Goal: Transaction & Acquisition: Purchase product/service

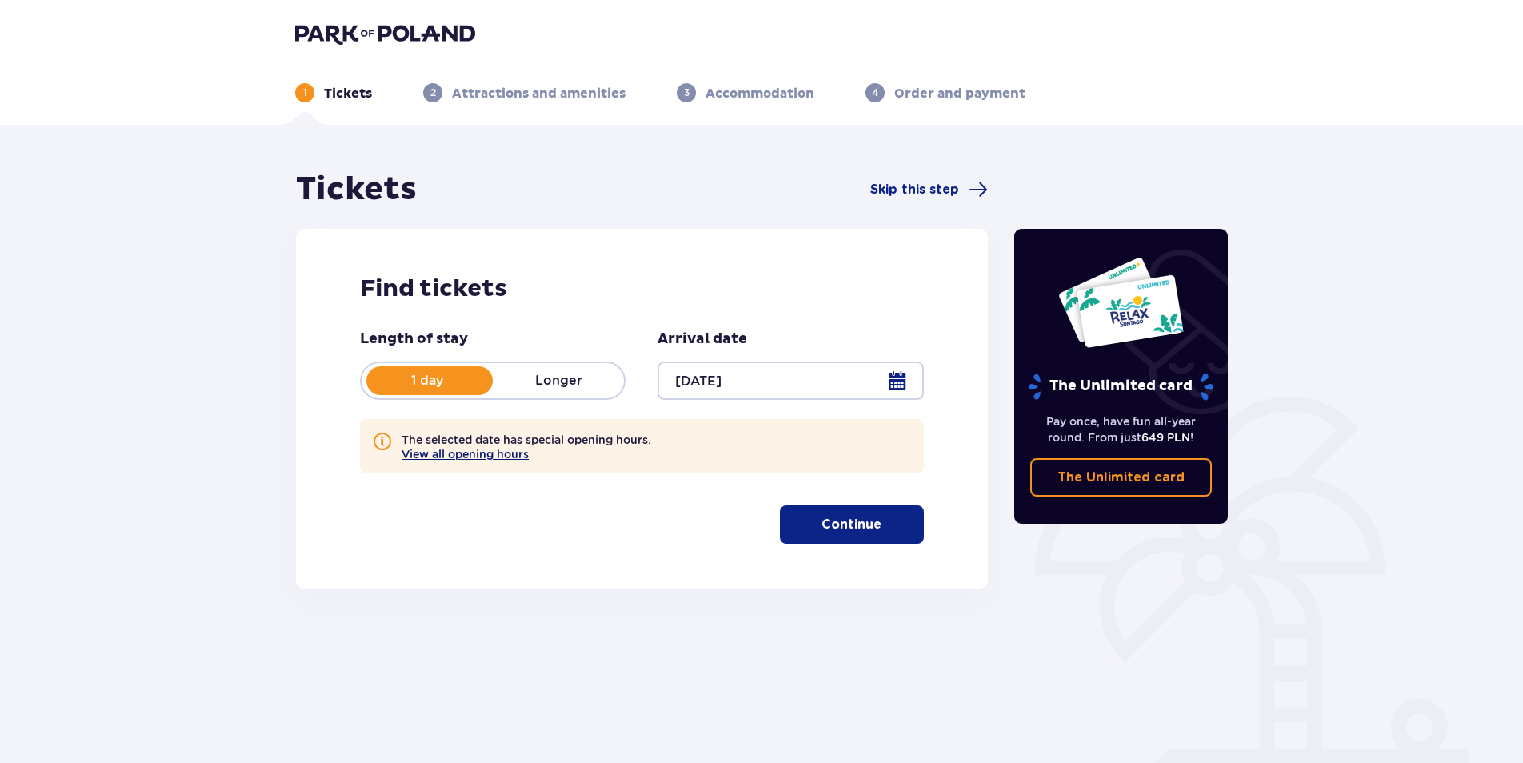
click at [515, 454] on button "View all opening hours" at bounding box center [464, 454] width 127 height 13
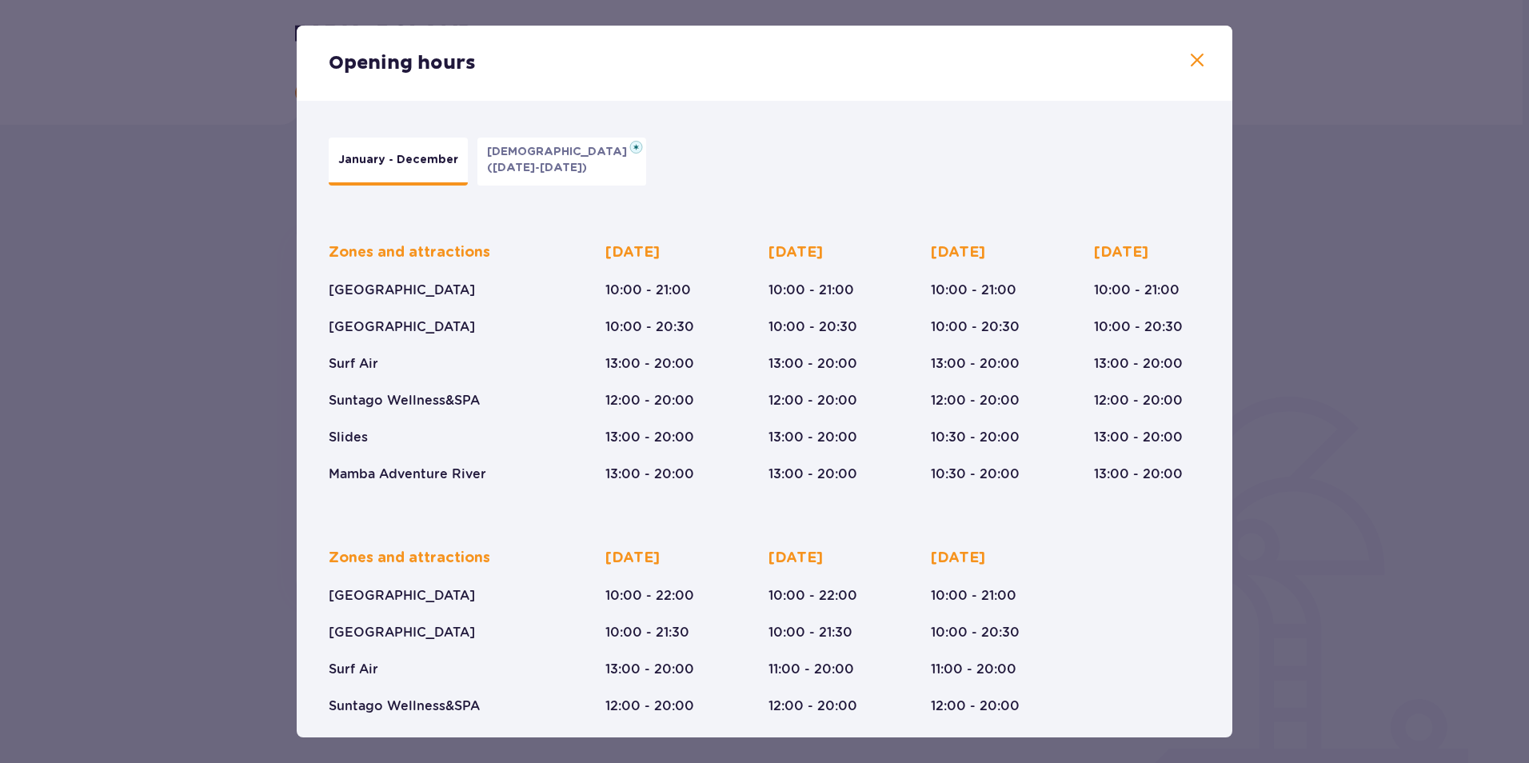
click at [558, 165] on p "([DATE]-[DATE])" at bounding box center [537, 168] width 100 height 16
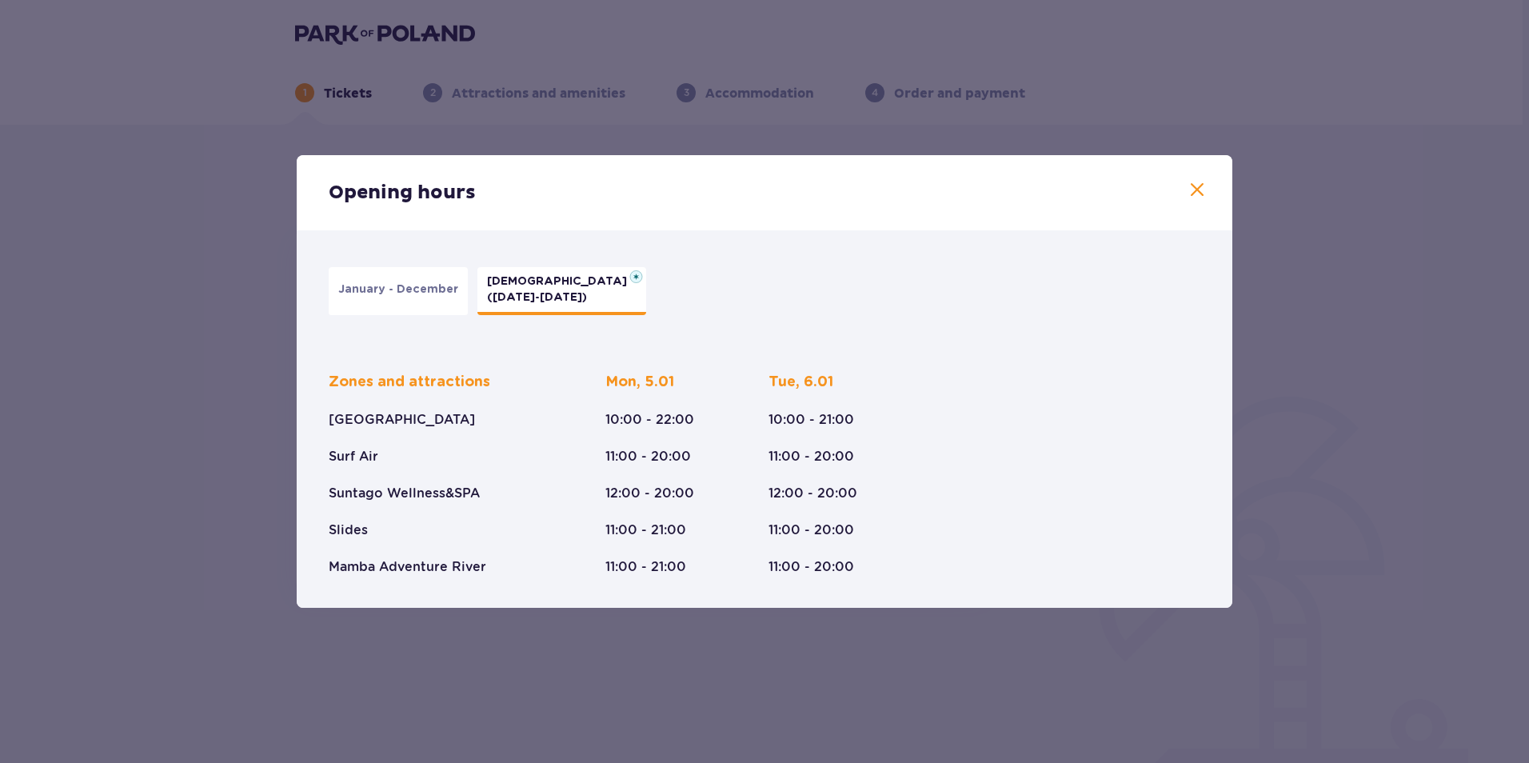
click at [438, 285] on p "January - December" at bounding box center [398, 289] width 120 height 16
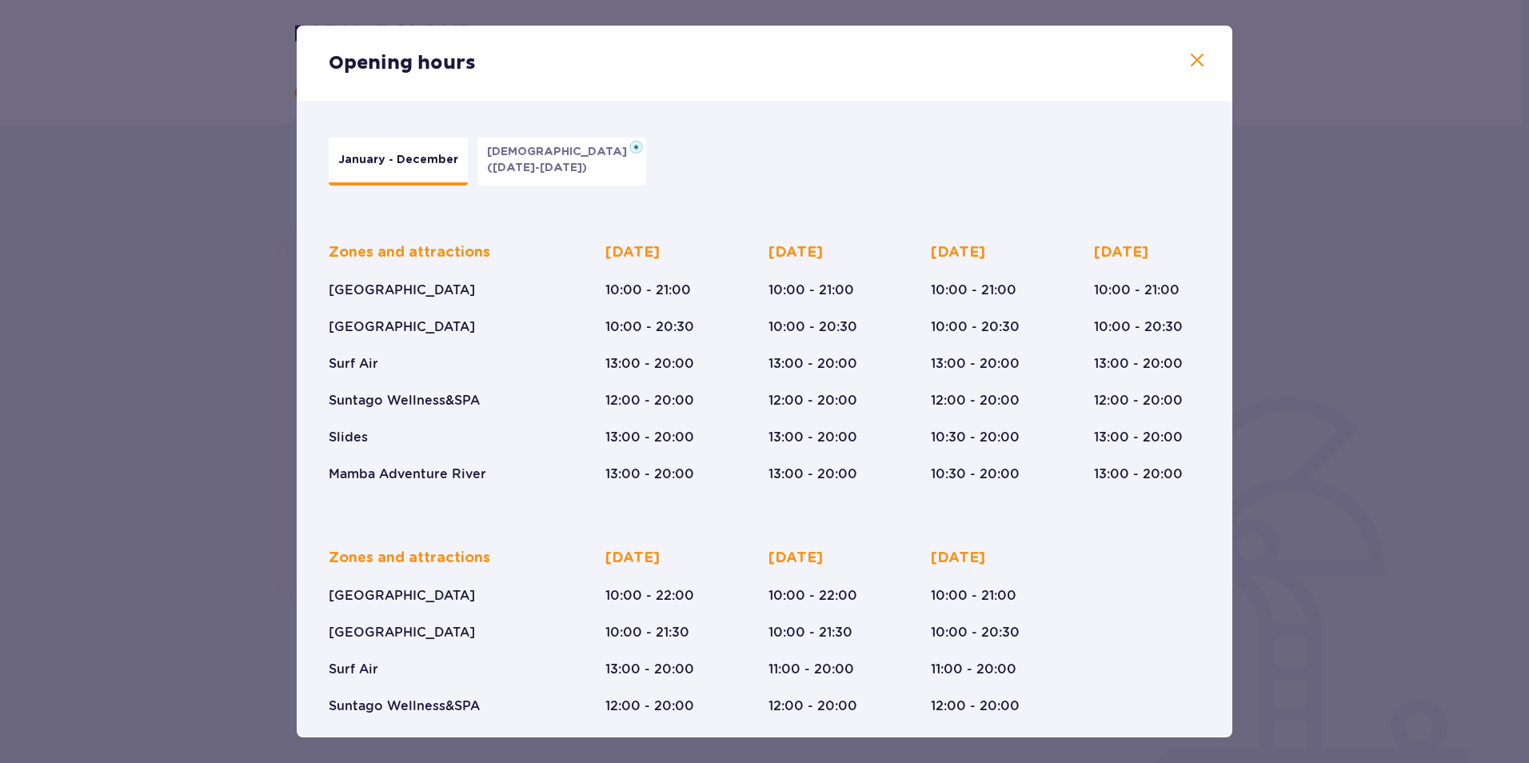
click at [1198, 65] on span at bounding box center [1197, 60] width 19 height 19
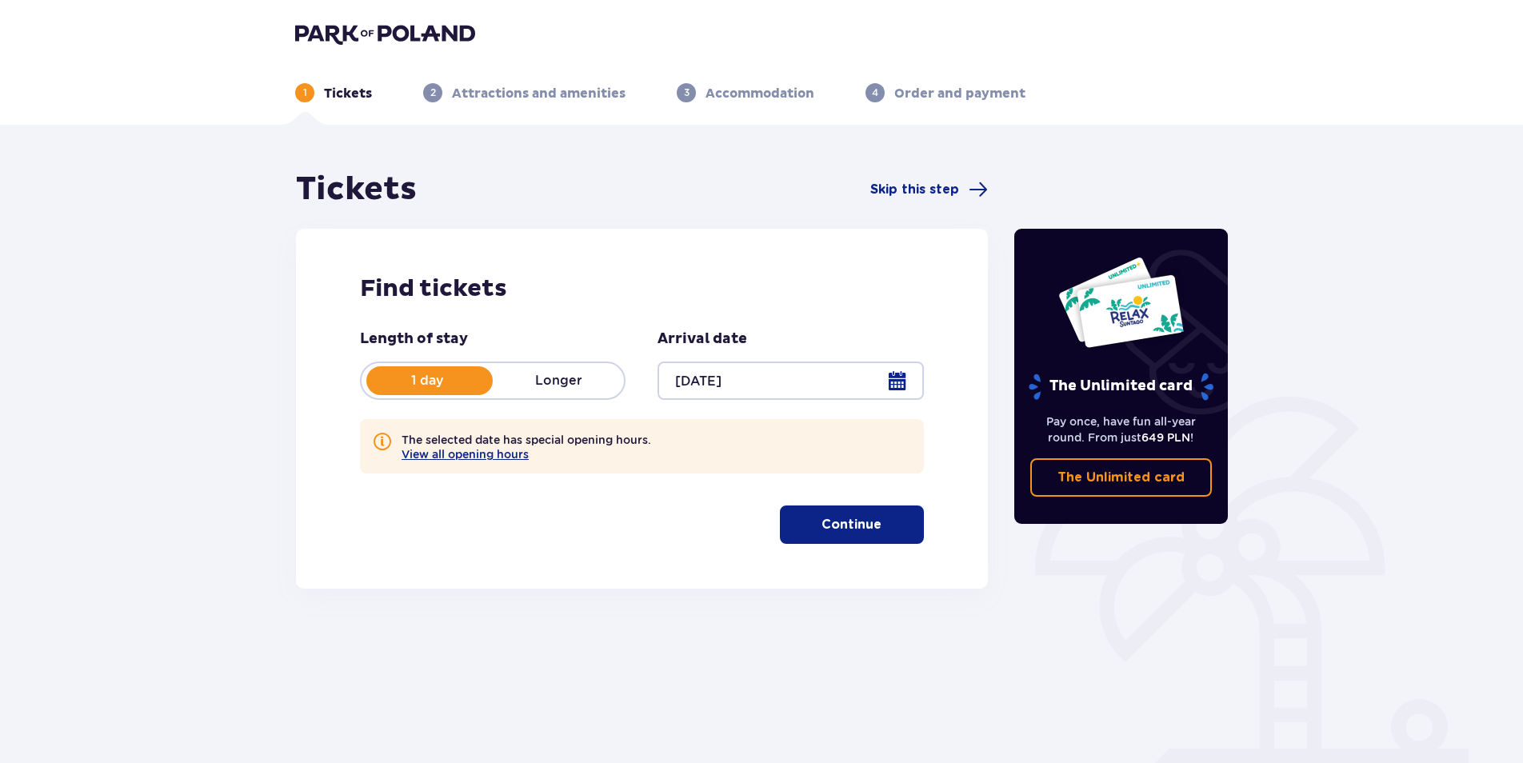
click at [899, 544] on button "Continue" at bounding box center [852, 524] width 144 height 38
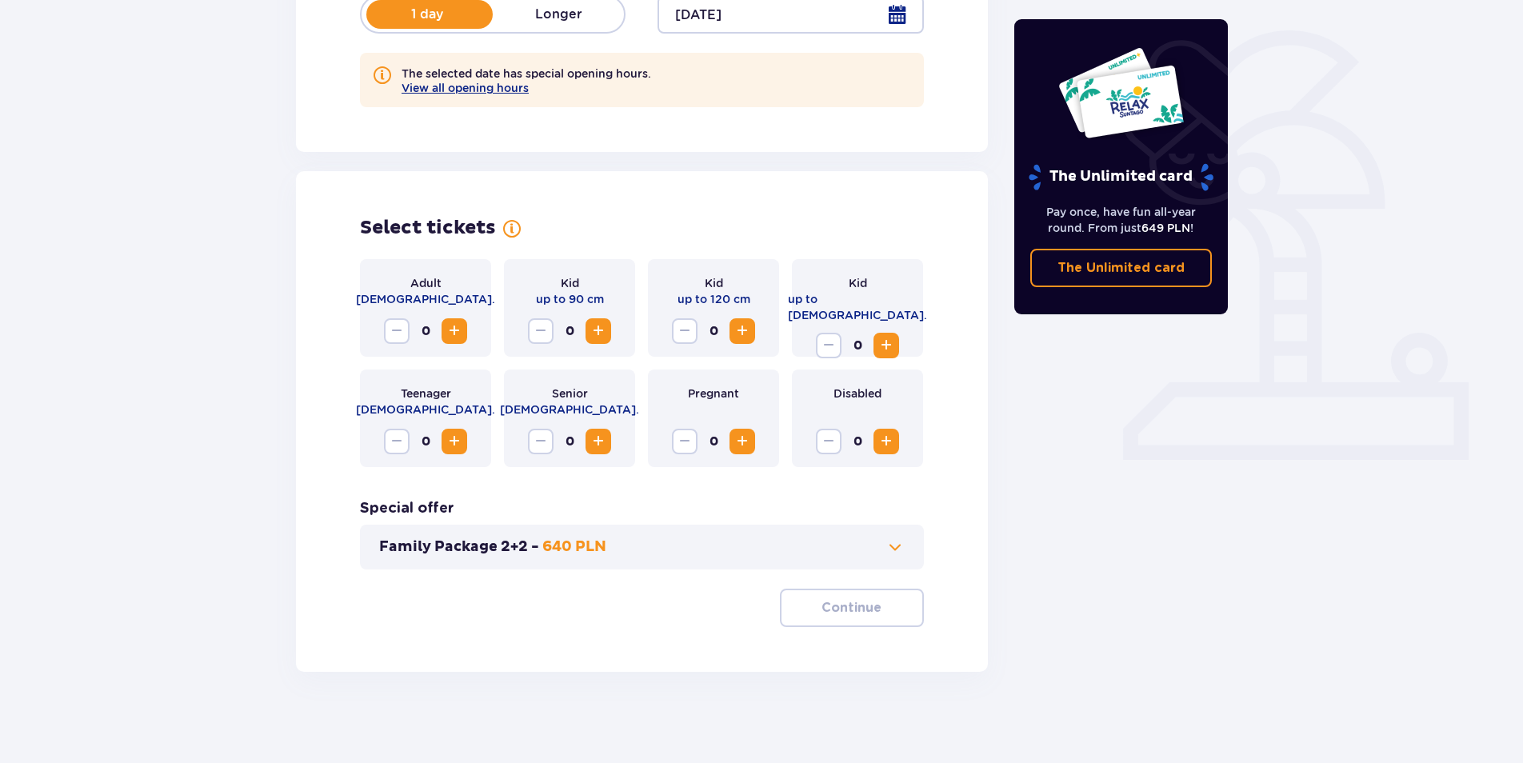
scroll to position [371, 0]
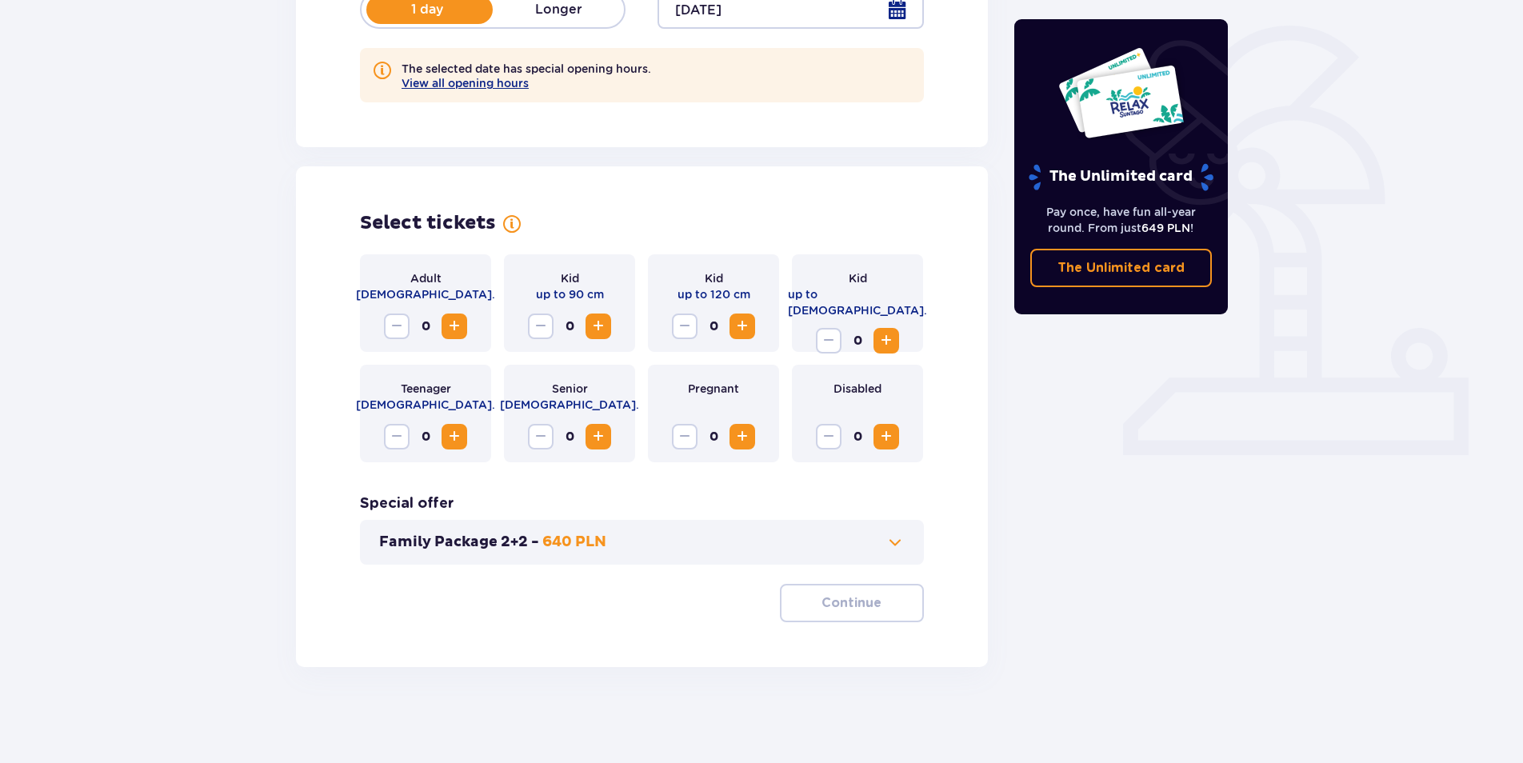
click at [466, 331] on button "Increase" at bounding box center [454, 326] width 26 height 26
click at [840, 594] on p "Continue" at bounding box center [851, 603] width 60 height 18
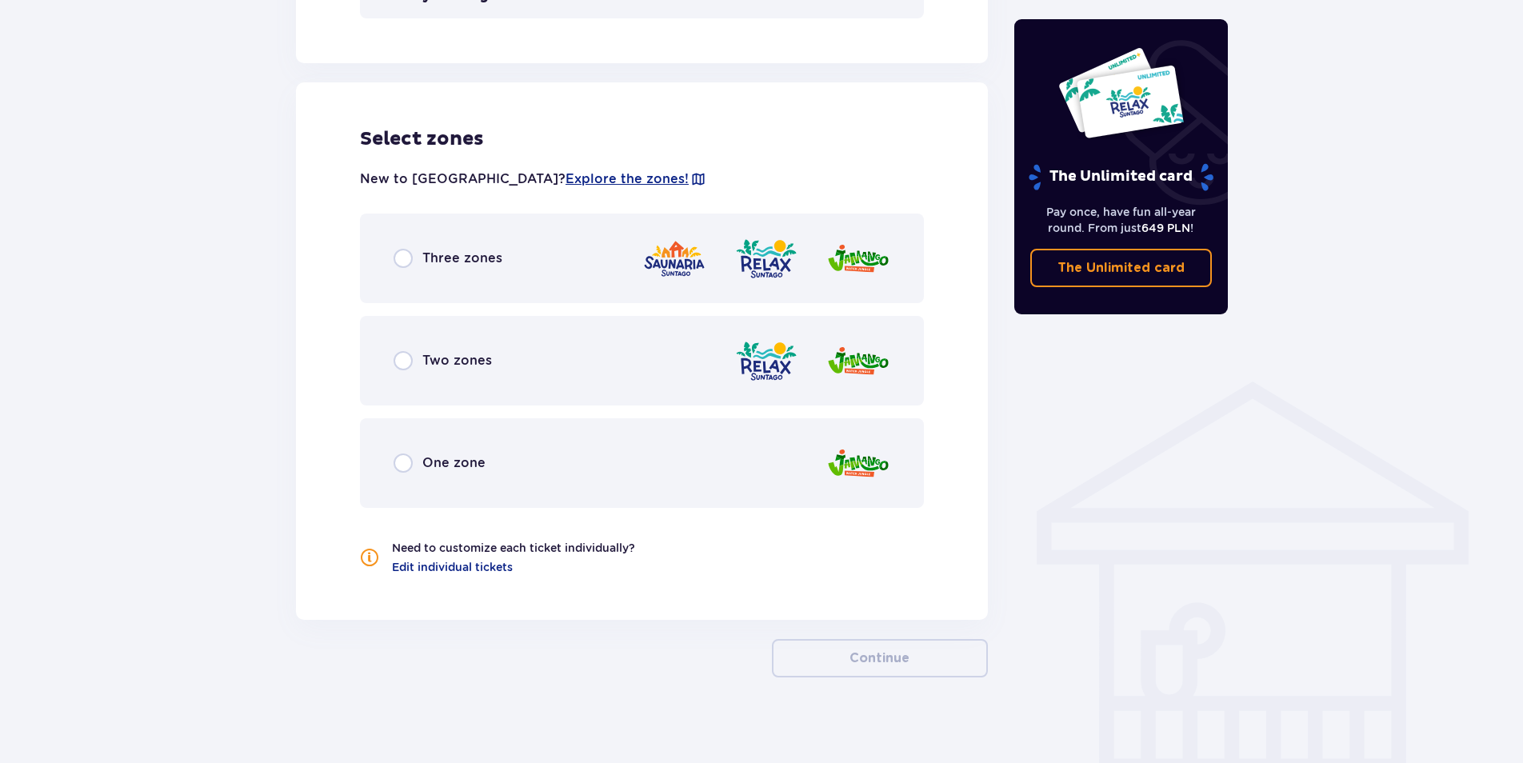
scroll to position [928, 0]
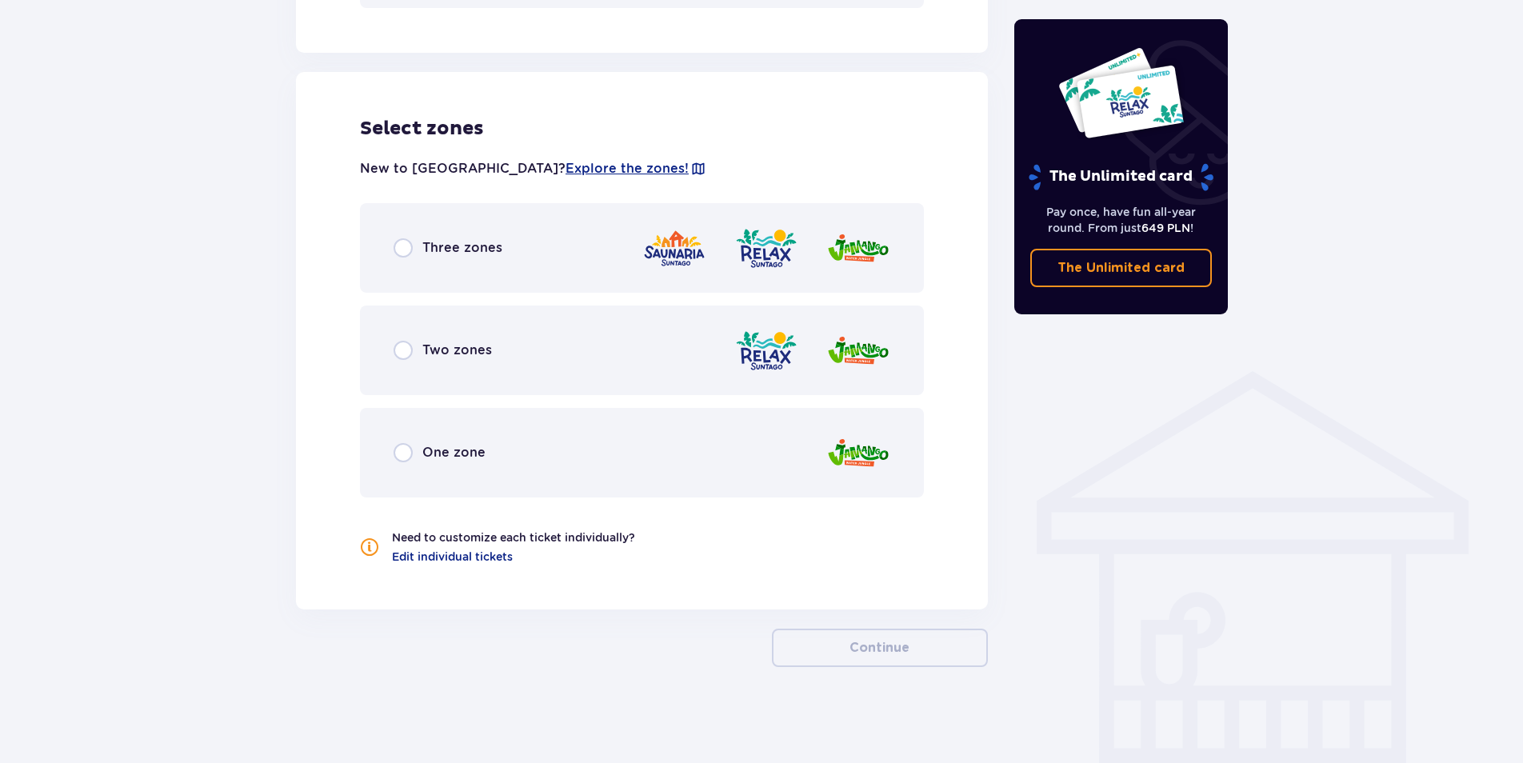
click at [396, 248] on input "radio" at bounding box center [402, 247] width 19 height 19
radio input "true"
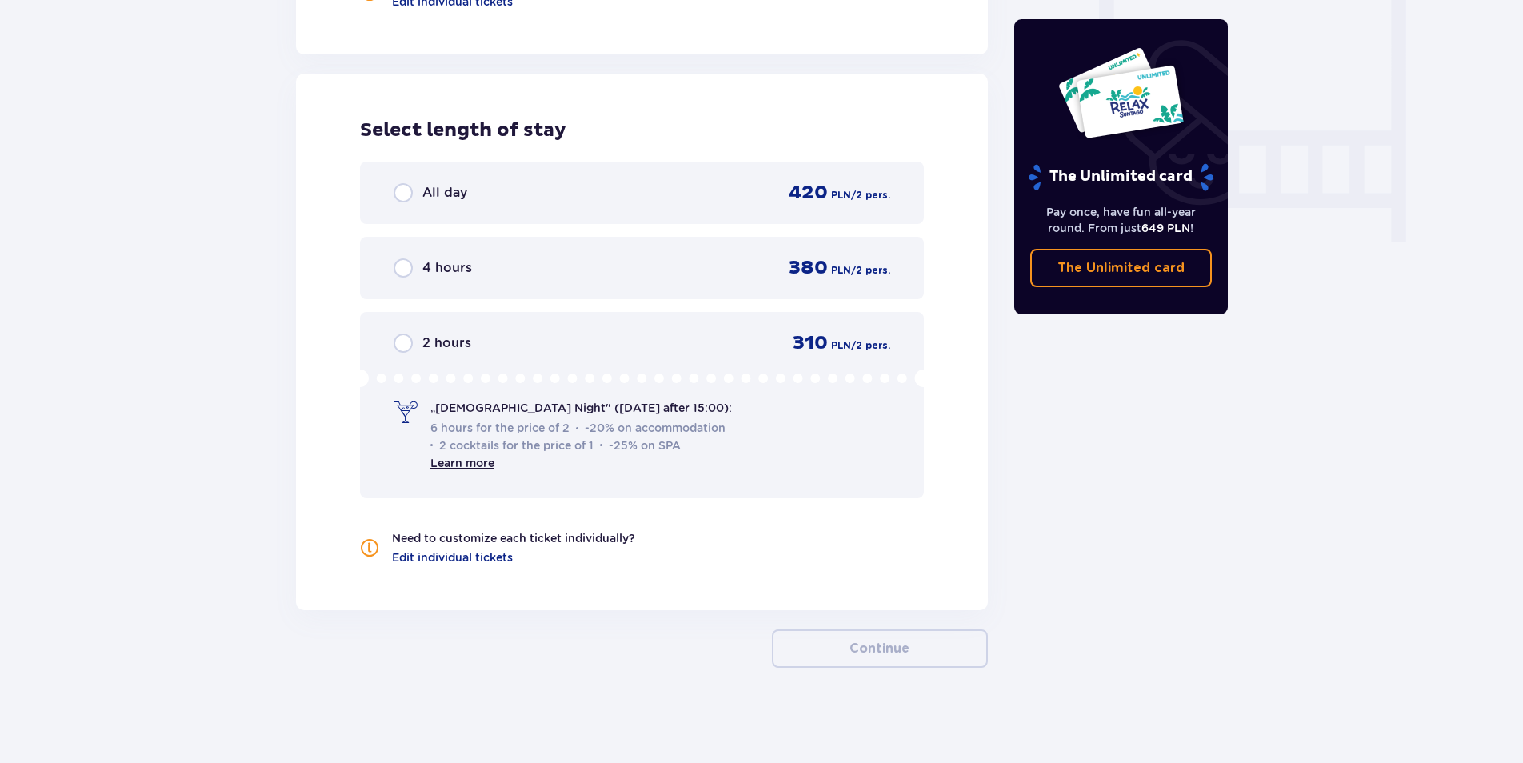
scroll to position [1483, 0]
click at [398, 214] on div "All day 420 PLN / 2 pers." at bounding box center [642, 192] width 564 height 62
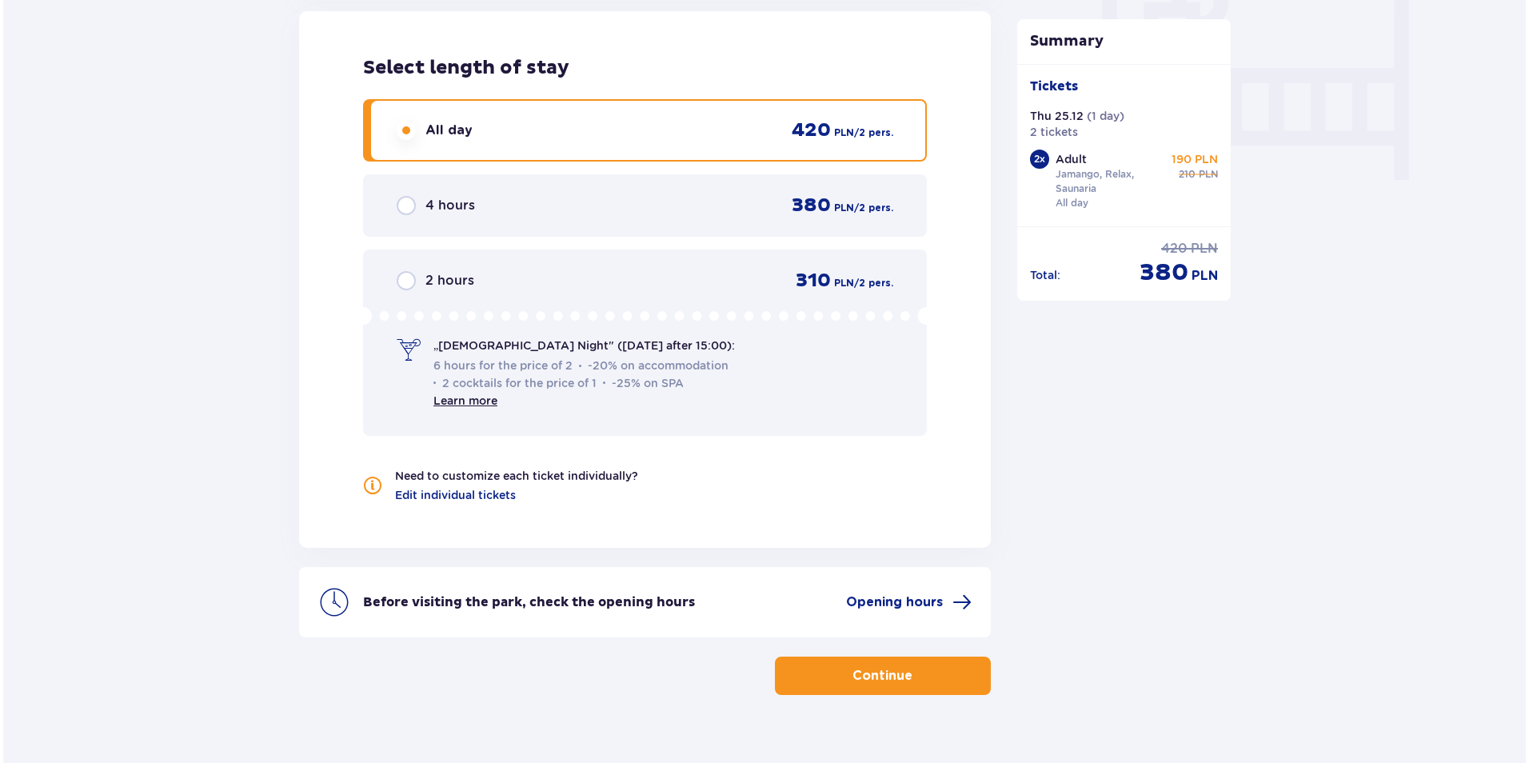
scroll to position [1573, 0]
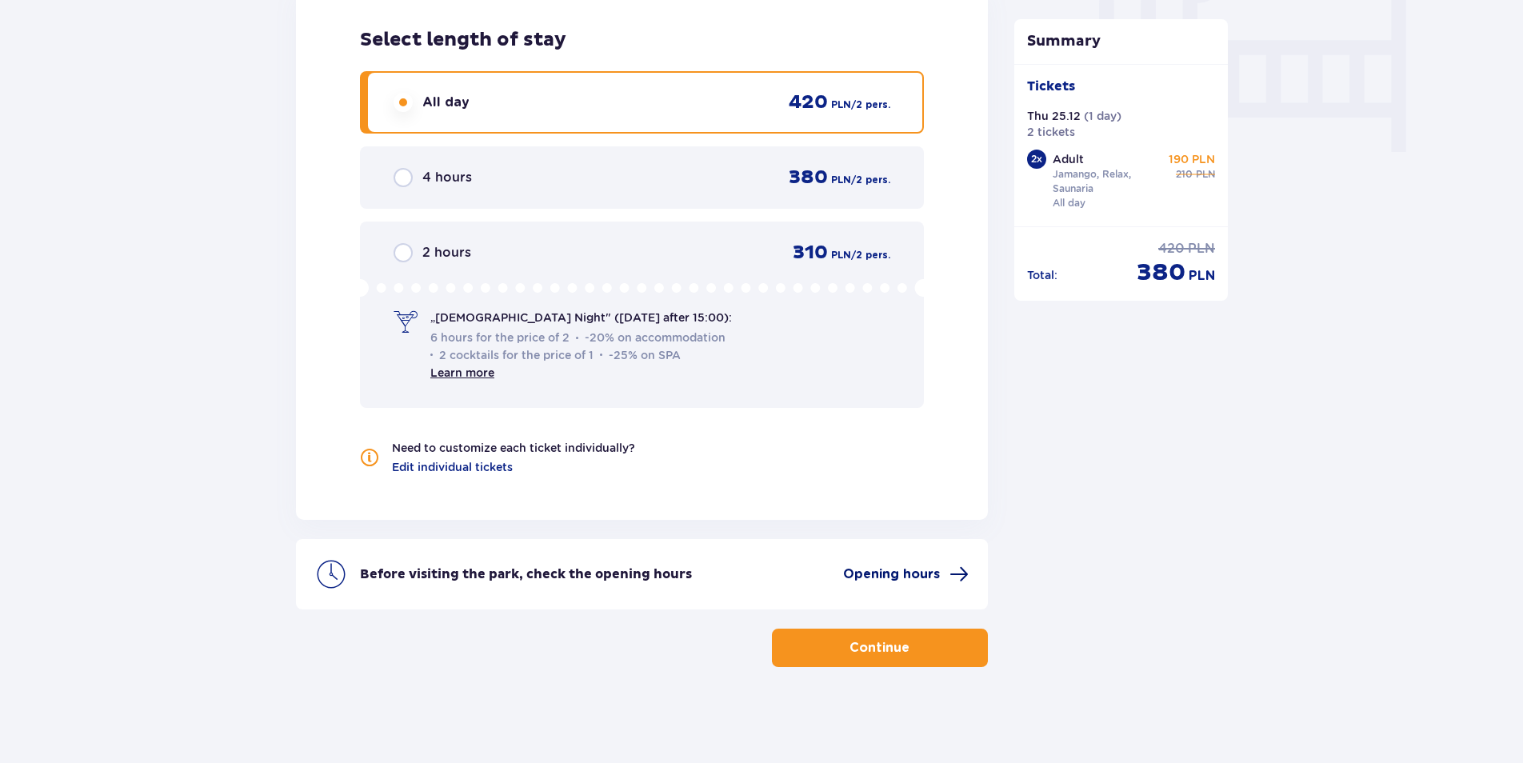
click at [936, 573] on span "Opening hours" at bounding box center [891, 574] width 97 height 18
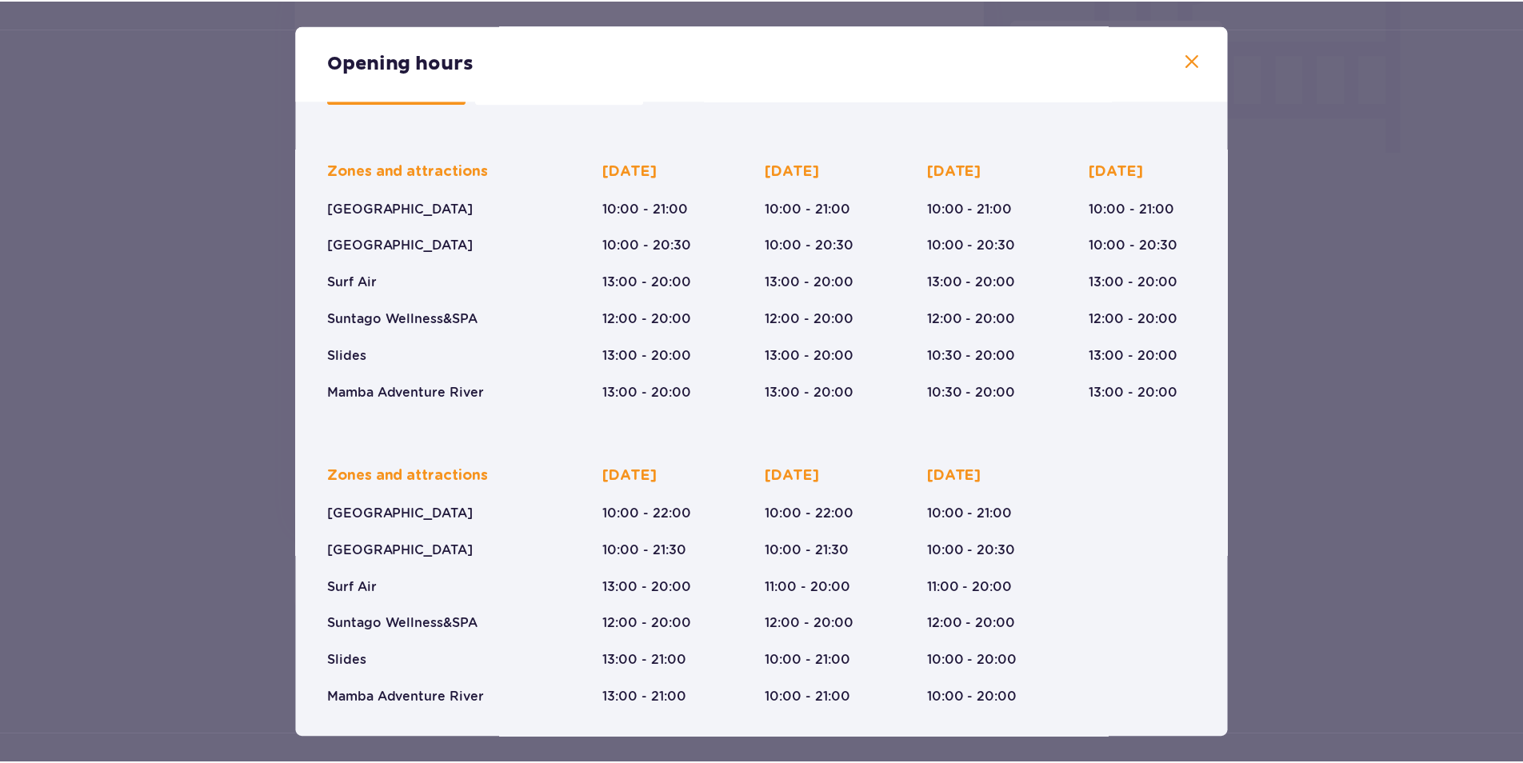
scroll to position [83, 0]
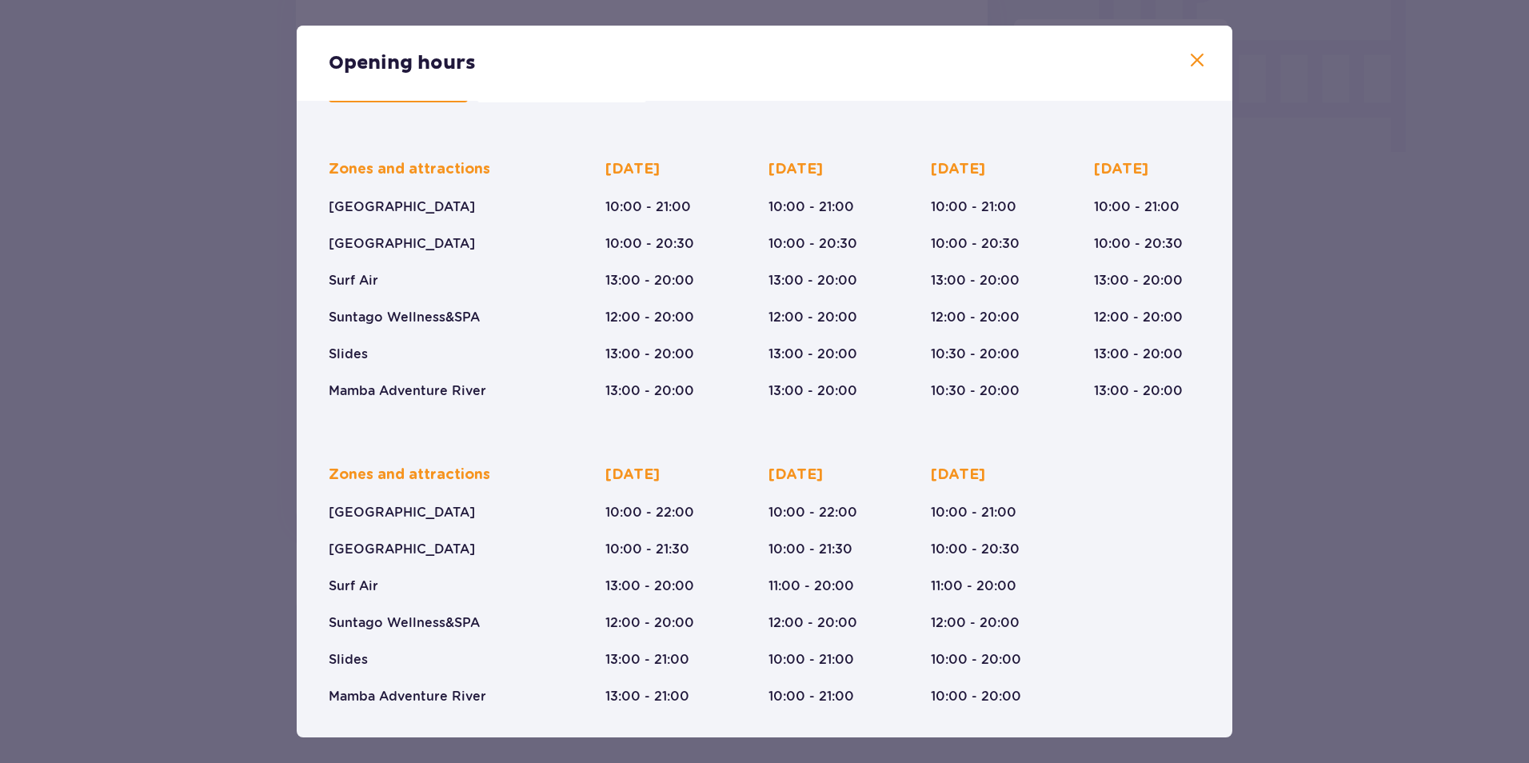
click at [1311, 473] on div "Opening hours January - December [DATE] ([DATE]-[DATE]) Zones and attractions […" at bounding box center [764, 381] width 1529 height 763
